Goal: Register for event/course

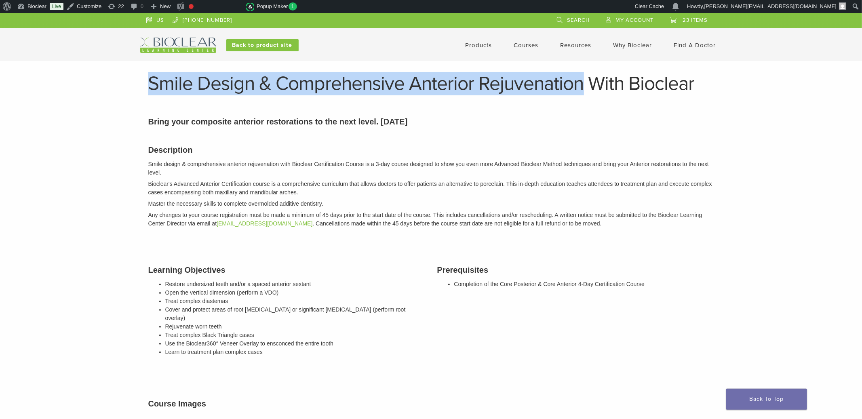
drag, startPoint x: 582, startPoint y: 86, endPoint x: 129, endPoint y: 84, distance: 453.4
copy h1 "Smile Design & Comprehensive Anterior Rejuvenation"
